Goal: Information Seeking & Learning: Learn about a topic

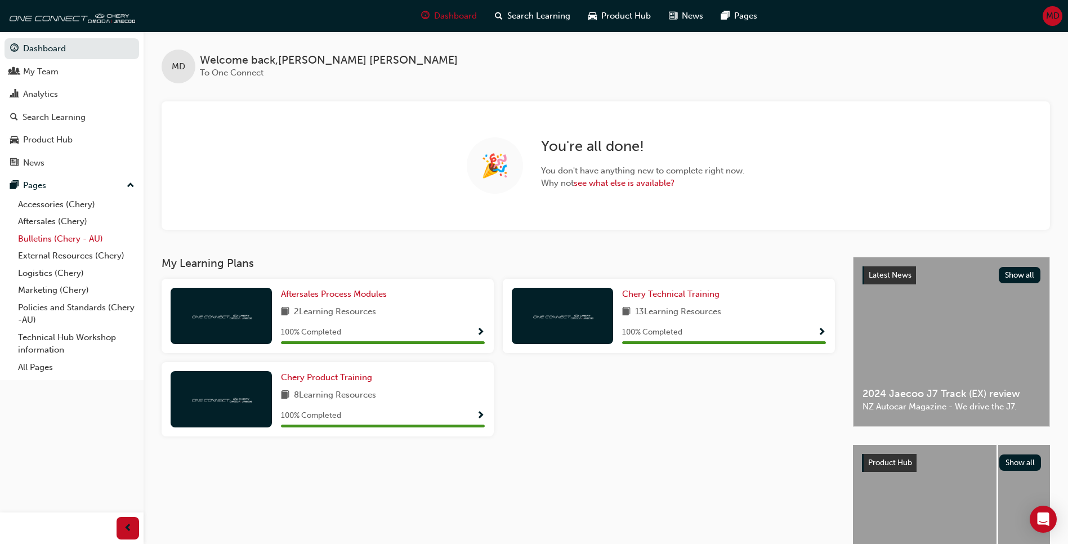
click at [44, 237] on link "Bulletins (Chery - AU)" at bounding box center [77, 238] width 126 height 17
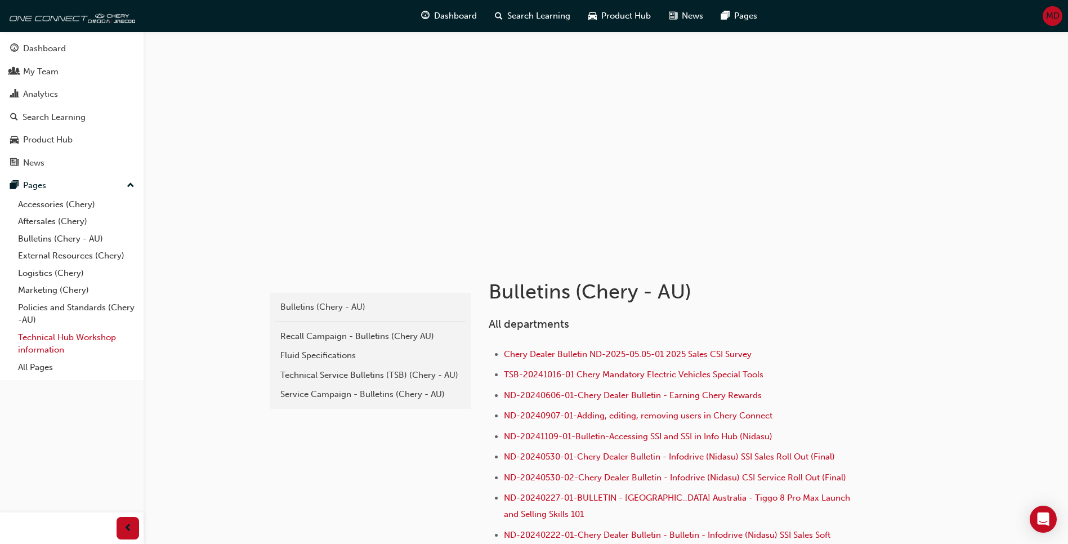
click at [37, 338] on link "Technical Hub Workshop information" at bounding box center [77, 344] width 126 height 30
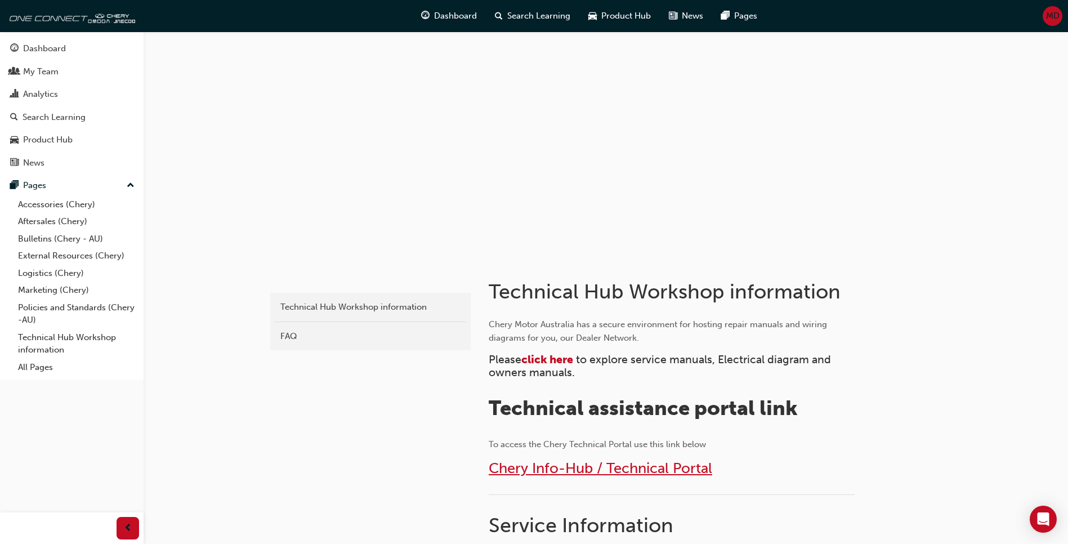
click at [575, 472] on span "Chery Info-Hub / Technical Portal" at bounding box center [601, 468] width 224 height 17
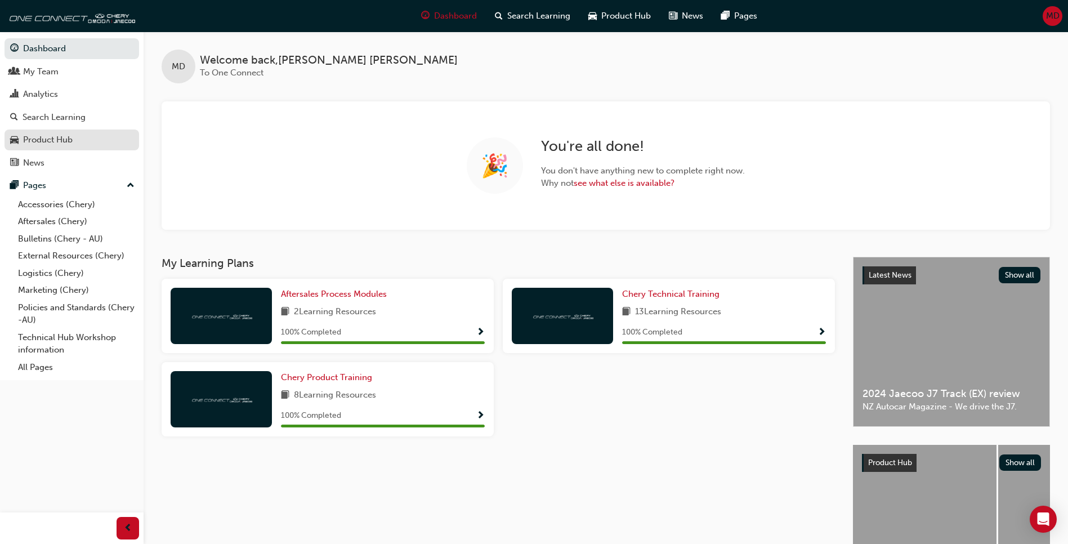
click at [62, 147] on link "Product Hub" at bounding box center [72, 140] width 135 height 21
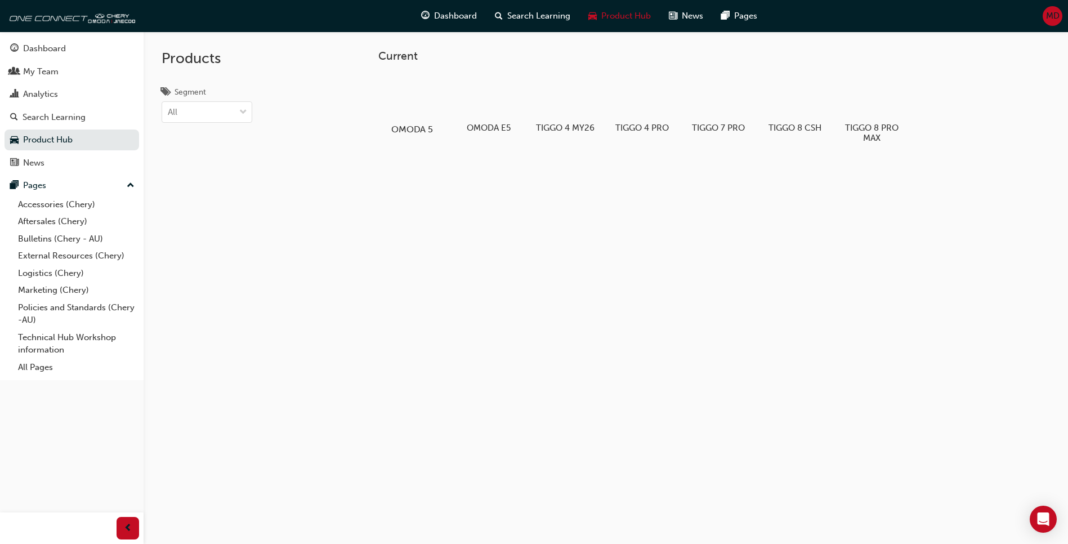
click at [405, 100] on div at bounding box center [412, 96] width 63 height 45
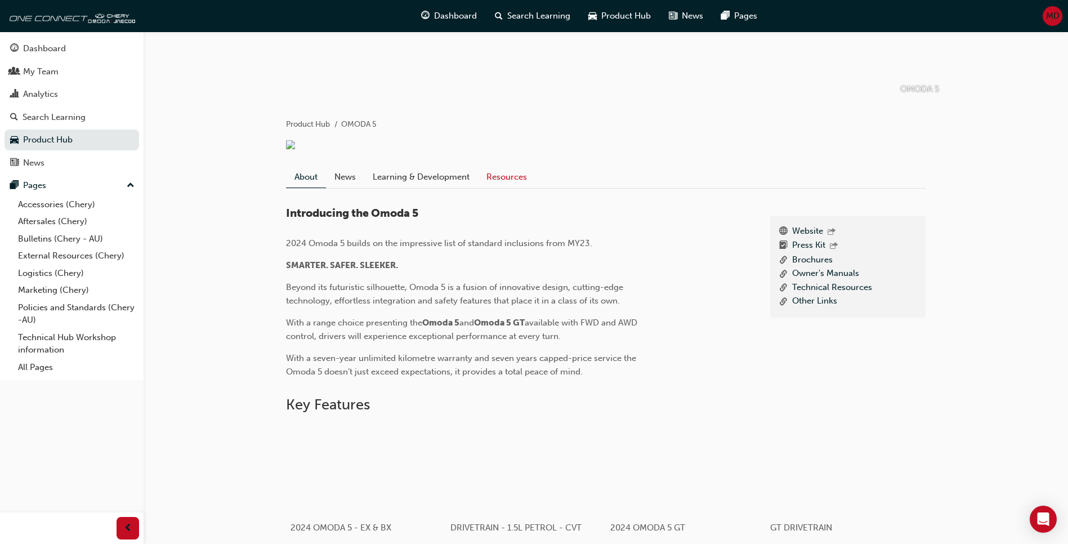
scroll to position [169, 0]
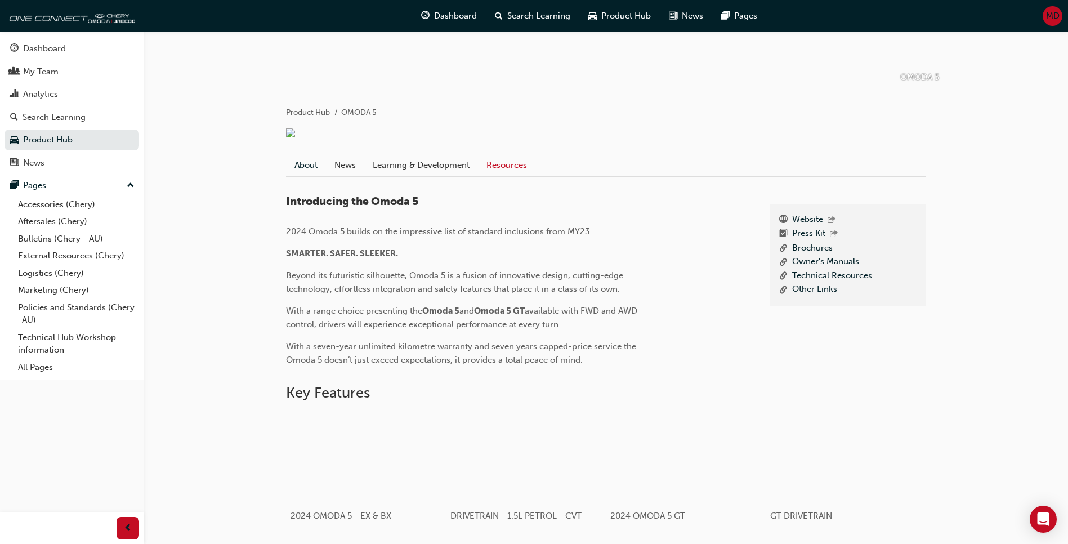
click at [494, 176] on link "Resources" at bounding box center [506, 164] width 57 height 21
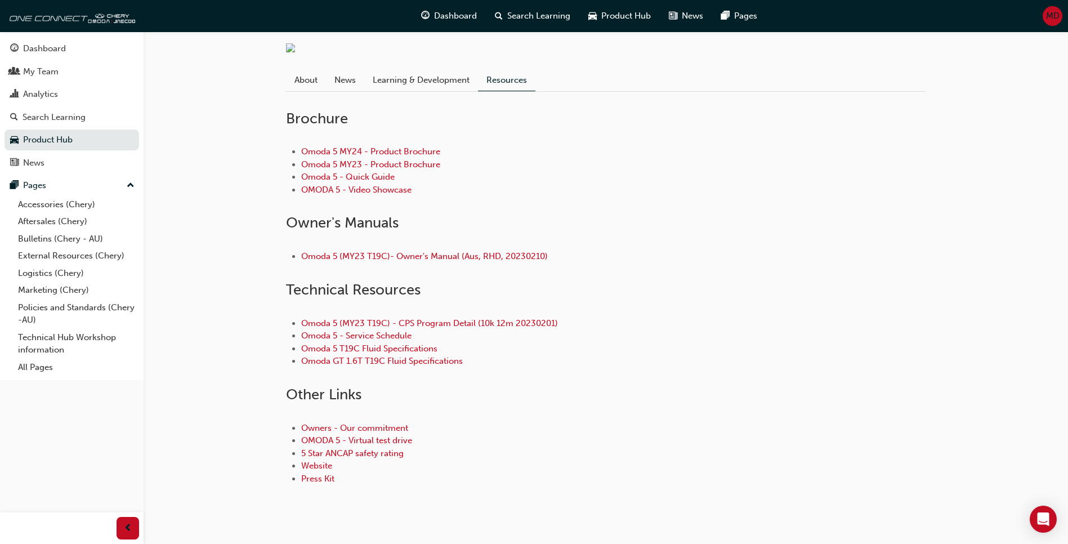
scroll to position [234, 0]
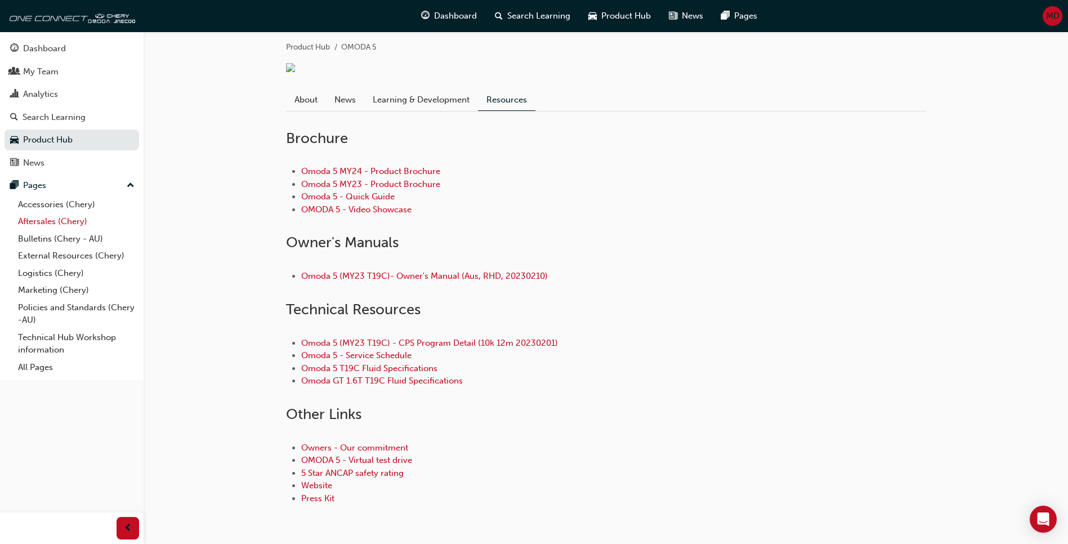
click at [70, 222] on link "Aftersales (Chery)" at bounding box center [77, 221] width 126 height 17
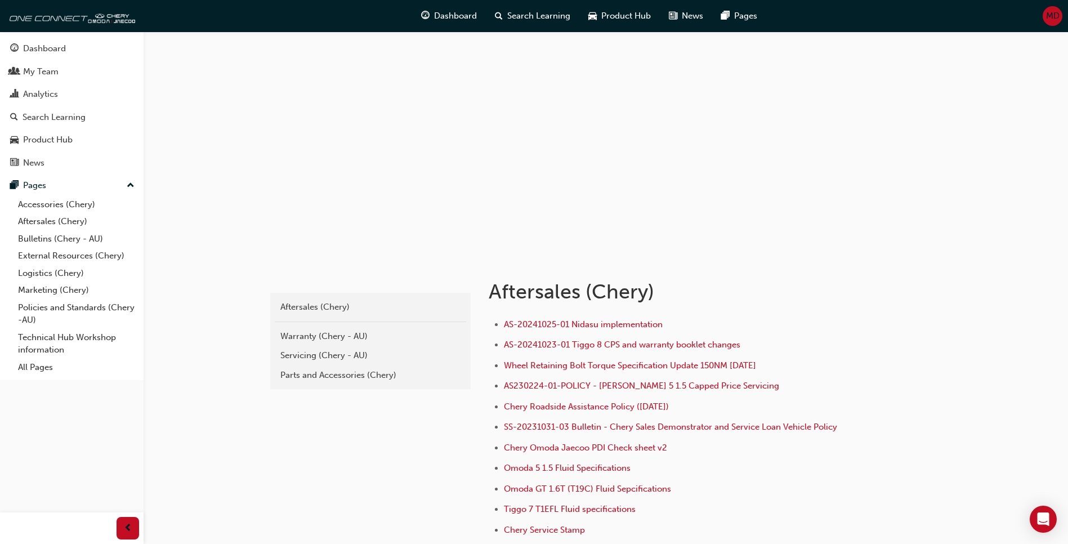
scroll to position [56, 0]
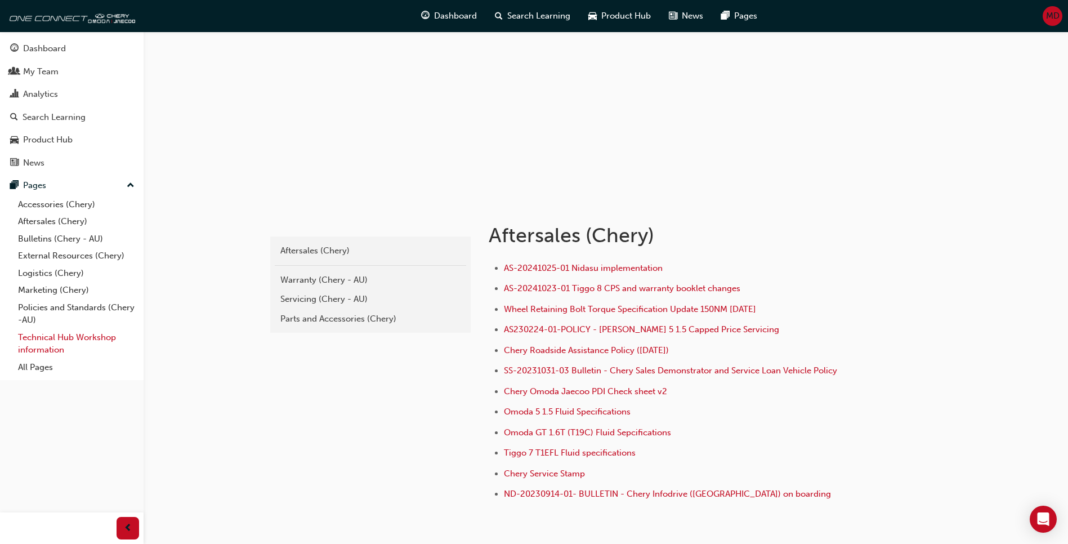
click at [74, 338] on link "Technical Hub Workshop information" at bounding box center [77, 344] width 126 height 30
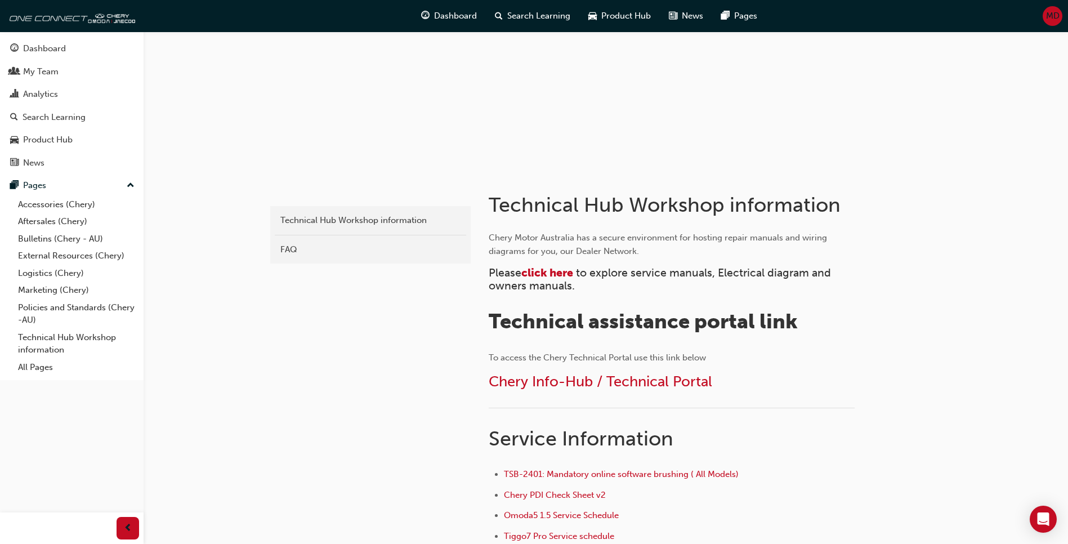
scroll to position [113, 0]
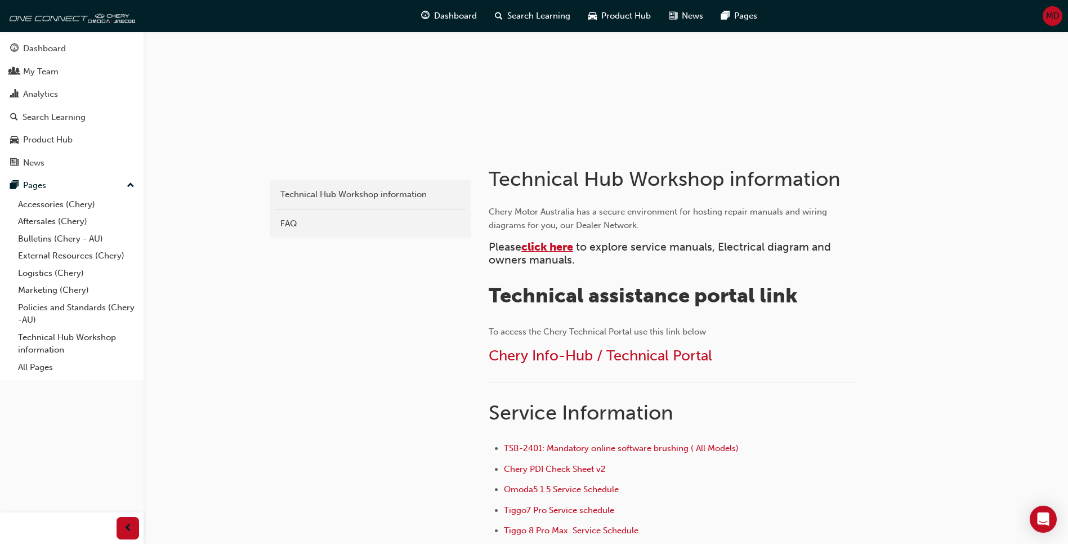
click at [572, 247] on span "click here" at bounding box center [547, 246] width 52 height 13
